Goal: Task Accomplishment & Management: Use online tool/utility

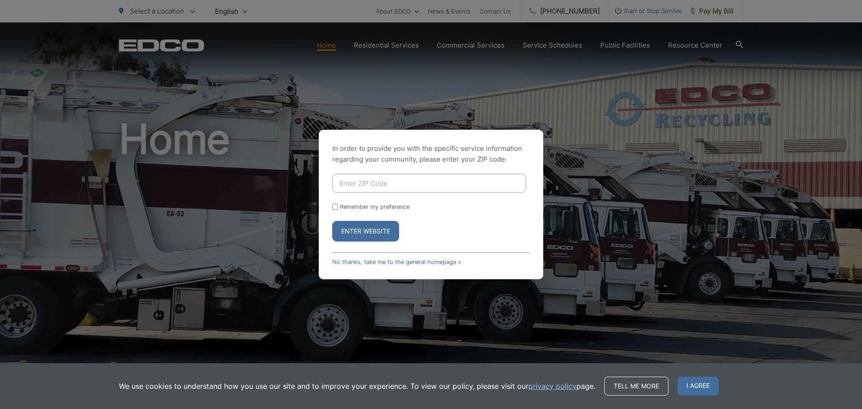
click at [398, 180] on input "Enter ZIP Code" at bounding box center [429, 183] width 194 height 19
type input "92069"
click at [358, 232] on button "Enter Website" at bounding box center [365, 231] width 67 height 21
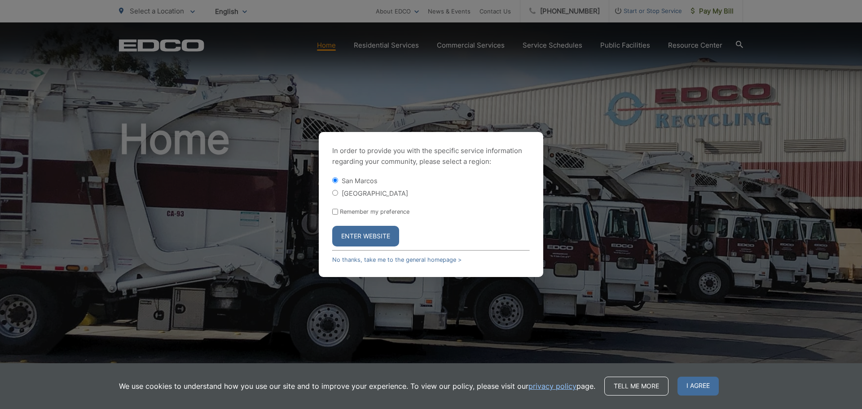
click at [378, 228] on button "Enter Website" at bounding box center [365, 236] width 67 height 21
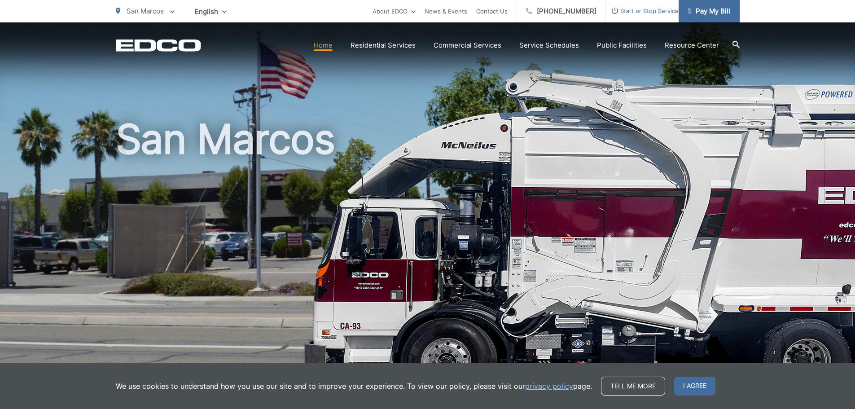
click at [721, 9] on span "Pay My Bill" at bounding box center [709, 11] width 43 height 11
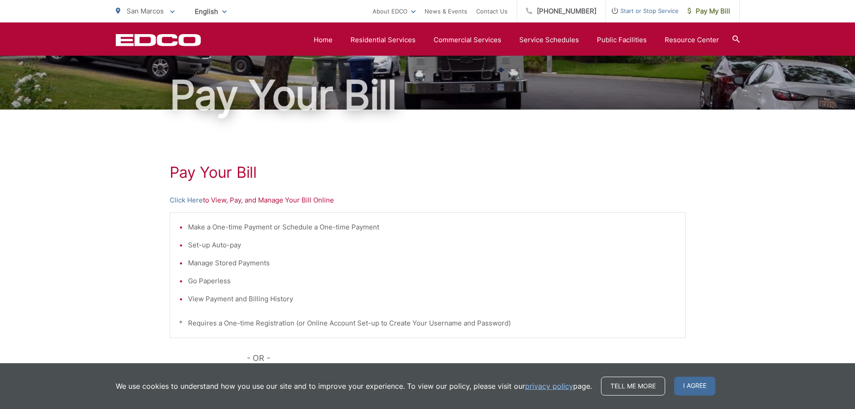
scroll to position [50, 0]
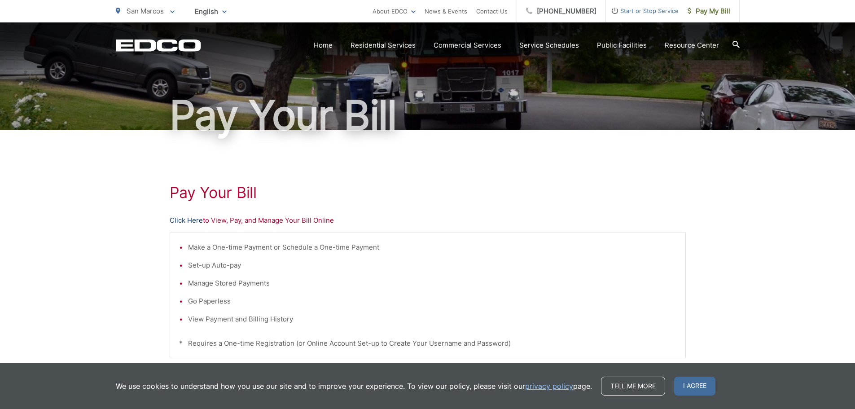
click at [195, 219] on link "Click Here" at bounding box center [186, 220] width 33 height 11
